Goal: Information Seeking & Learning: Learn about a topic

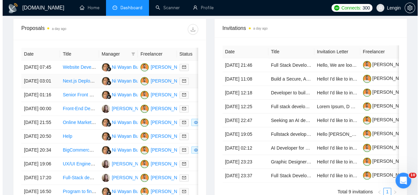
scroll to position [270, 0]
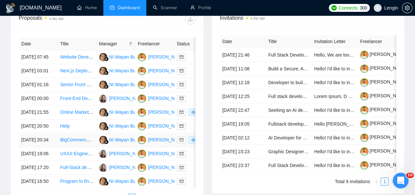
click at [82, 147] on td "BigCommerce Store Clean-Up and Optimization" at bounding box center [76, 140] width 39 height 14
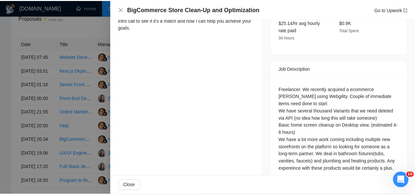
scroll to position [0, 0]
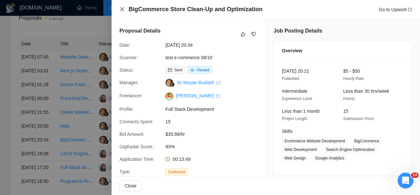
click at [121, 9] on icon "close" at bounding box center [122, 9] width 4 height 4
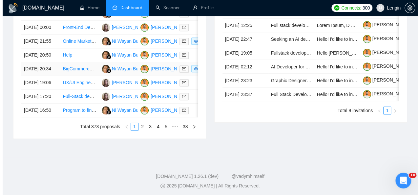
scroll to position [342, 0]
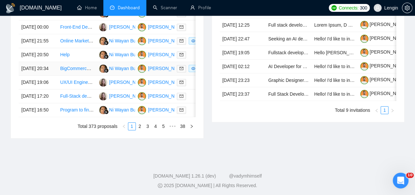
click at [79, 76] on td "BigCommerce Store Clean-Up and Optimization" at bounding box center [76, 69] width 39 height 14
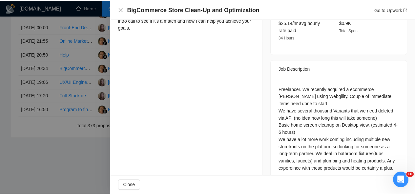
scroll to position [0, 0]
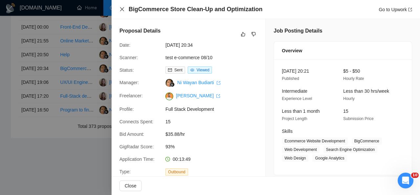
click at [123, 10] on icon "close" at bounding box center [122, 9] width 5 height 5
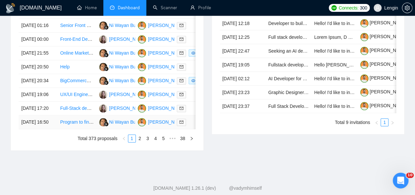
scroll to position [361, 0]
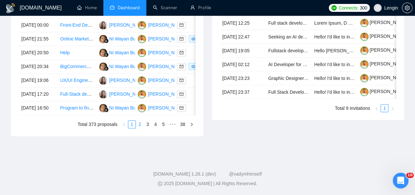
click at [142, 128] on link "2" at bounding box center [139, 124] width 7 height 7
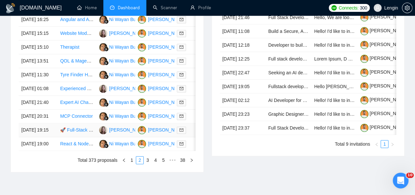
scroll to position [344, 0]
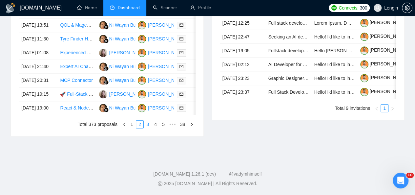
click at [149, 128] on link "3" at bounding box center [147, 124] width 7 height 7
click at [156, 128] on link "4" at bounding box center [155, 124] width 7 height 7
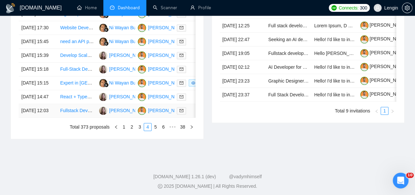
scroll to position [358, 0]
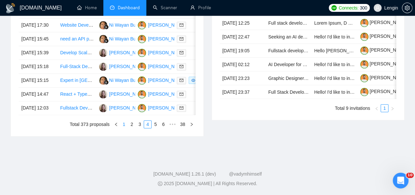
click at [125, 128] on link "1" at bounding box center [124, 124] width 7 height 7
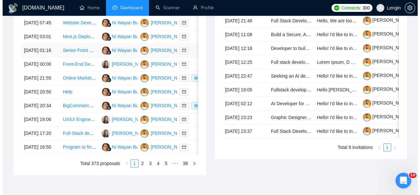
scroll to position [305, 0]
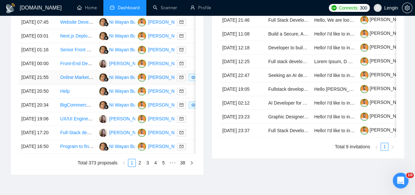
click at [86, 84] on td "Online Marketplace Development for Commercial Solar Projects" at bounding box center [76, 78] width 39 height 14
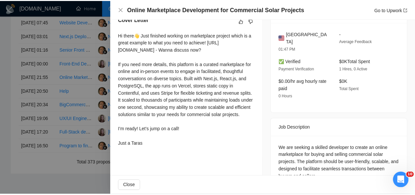
scroll to position [0, 0]
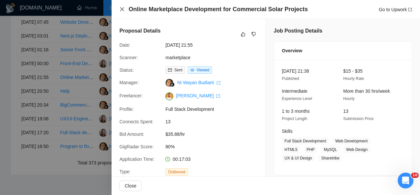
click at [123, 10] on icon "close" at bounding box center [122, 9] width 4 height 4
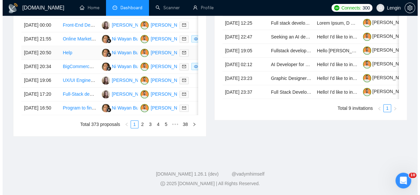
scroll to position [351, 0]
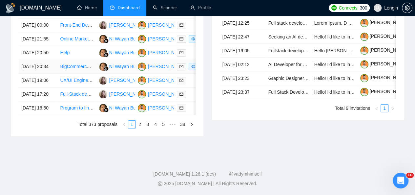
click at [79, 74] on td "BigCommerce Store Clean-Up and Optimization" at bounding box center [76, 67] width 39 height 14
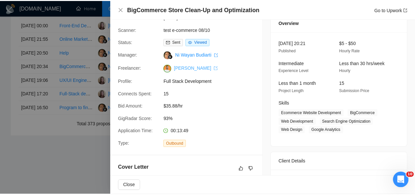
scroll to position [0, 0]
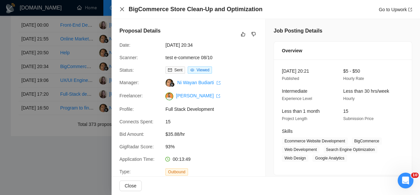
click at [122, 10] on icon "close" at bounding box center [122, 9] width 4 height 4
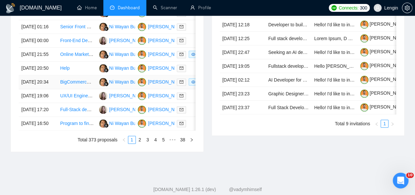
scroll to position [351, 0]
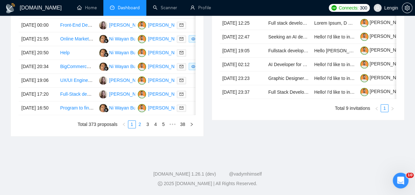
click at [143, 128] on link "2" at bounding box center [139, 124] width 7 height 7
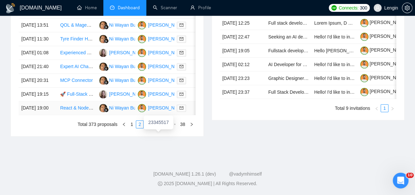
scroll to position [371, 0]
click at [133, 128] on link "1" at bounding box center [131, 124] width 7 height 7
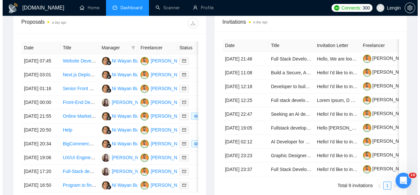
scroll to position [272, 0]
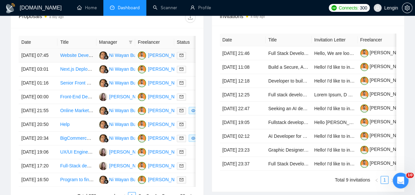
click at [89, 52] on td "Website Development for Pet Sitting Matchmaking Service" at bounding box center [76, 56] width 39 height 14
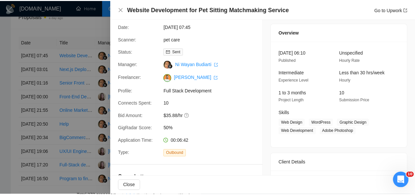
scroll to position [0, 0]
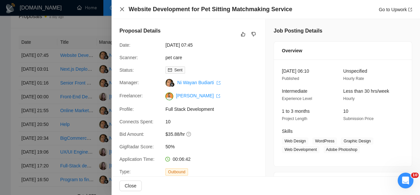
click at [121, 9] on icon "close" at bounding box center [122, 9] width 5 height 5
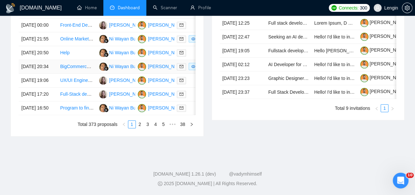
scroll to position [366, 0]
click at [141, 128] on link "2" at bounding box center [139, 124] width 7 height 7
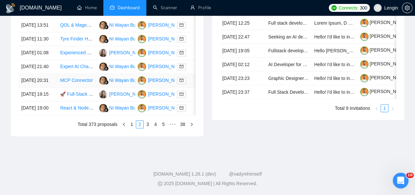
scroll to position [367, 0]
click at [132, 128] on link "1" at bounding box center [131, 124] width 7 height 7
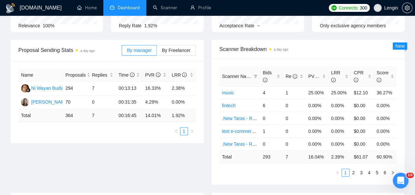
scroll to position [84, 0]
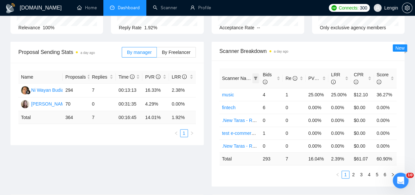
click at [255, 77] on icon "filter" at bounding box center [256, 78] width 4 height 3
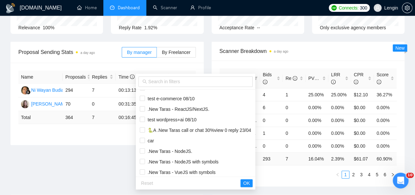
scroll to position [30, 0]
click at [177, 126] on span "🐍A .New Taras call or chat 30%view 0 reply 23/04" at bounding box center [196, 129] width 112 height 7
checkbox input "true"
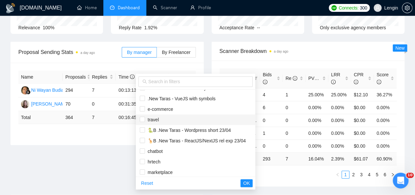
scroll to position [103, 0]
click at [172, 127] on span "🐍B .New Taras - Wordpress short 23/04" at bounding box center [188, 129] width 86 height 5
checkbox input "true"
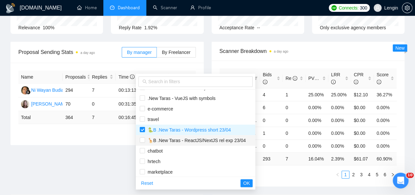
click at [159, 142] on span "🦒B .New Taras - ReactJS/NextJS rel exp 23/04" at bounding box center [195, 140] width 101 height 5
checkbox input "true"
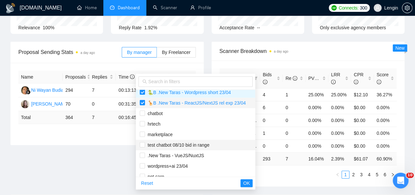
scroll to position [182, 0]
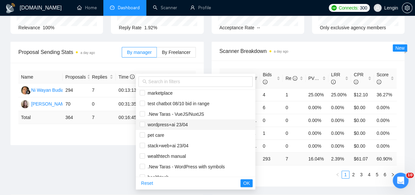
click at [186, 125] on span "wordpress+ai 23/04" at bounding box center [166, 124] width 43 height 5
checkbox input "true"
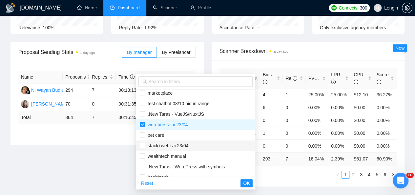
click at [177, 146] on span "stack+web+ai 23/04" at bounding box center [167, 145] width 44 height 5
checkbox input "true"
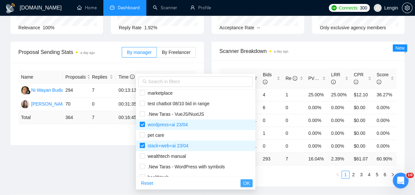
click at [248, 184] on span "OK" at bounding box center [246, 182] width 7 height 7
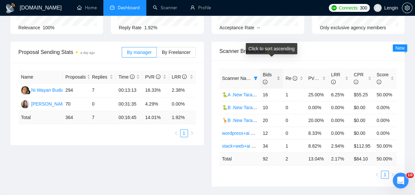
click at [278, 71] on div "Bids" at bounding box center [271, 78] width 17 height 14
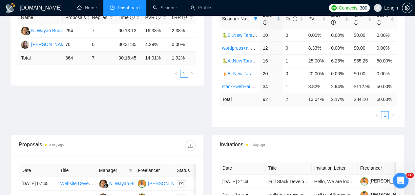
scroll to position [0, 0]
